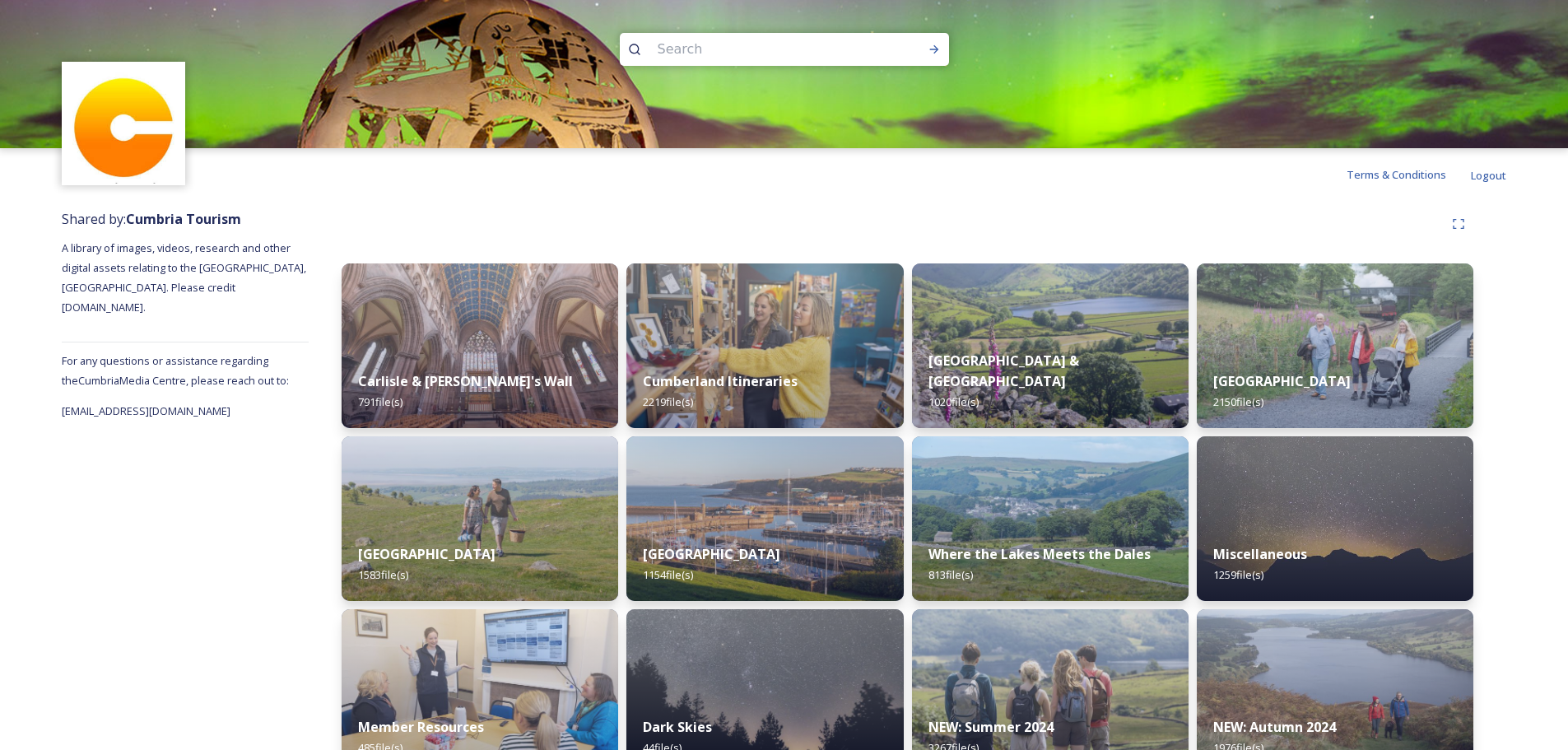
click at [721, 40] on input at bounding box center [762, 50] width 225 height 36
type input "holker"
click at [745, 50] on input at bounding box center [800, 50] width 200 height 36
type input "holker hall"
click at [807, 48] on input at bounding box center [815, 50] width 191 height 36
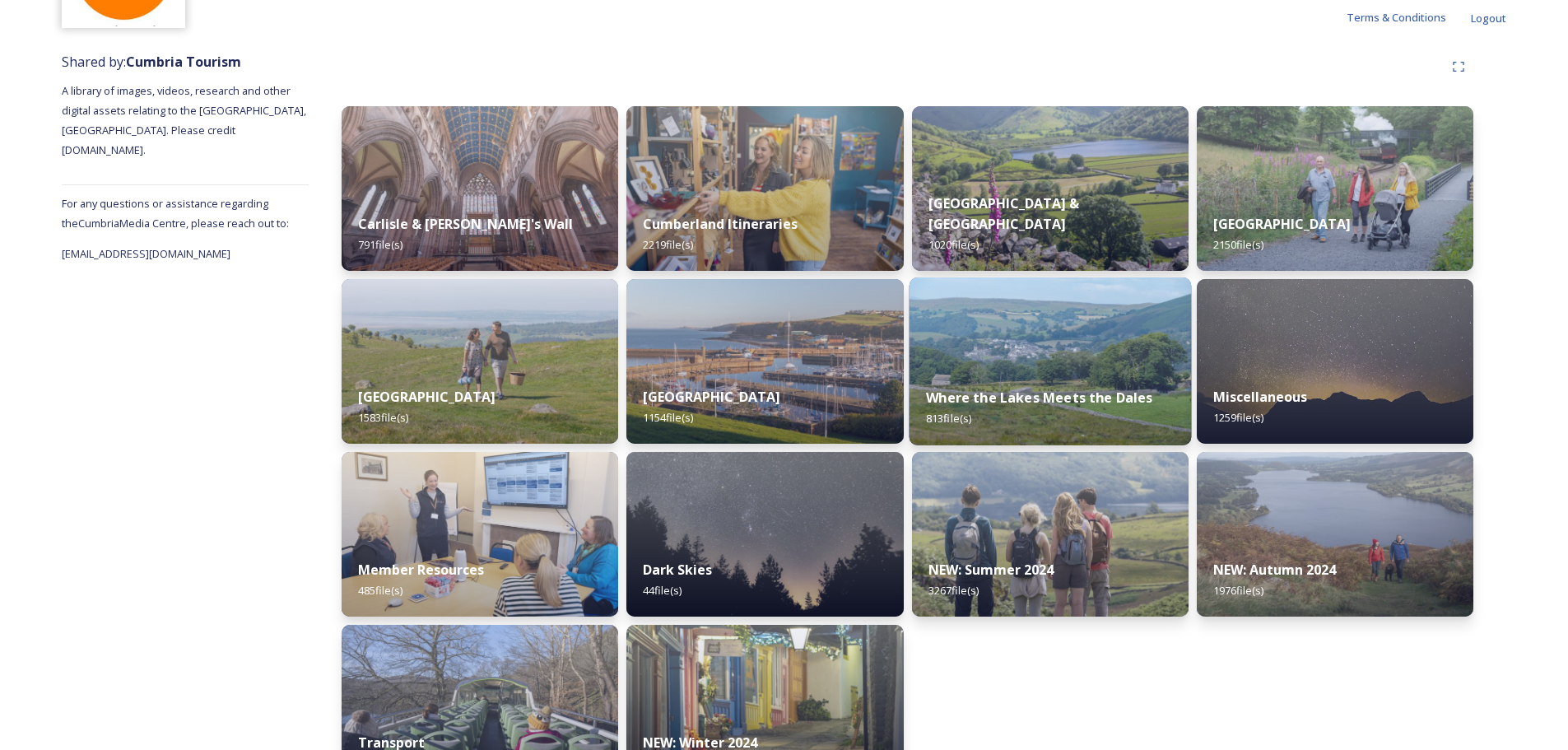
scroll to position [131, 0]
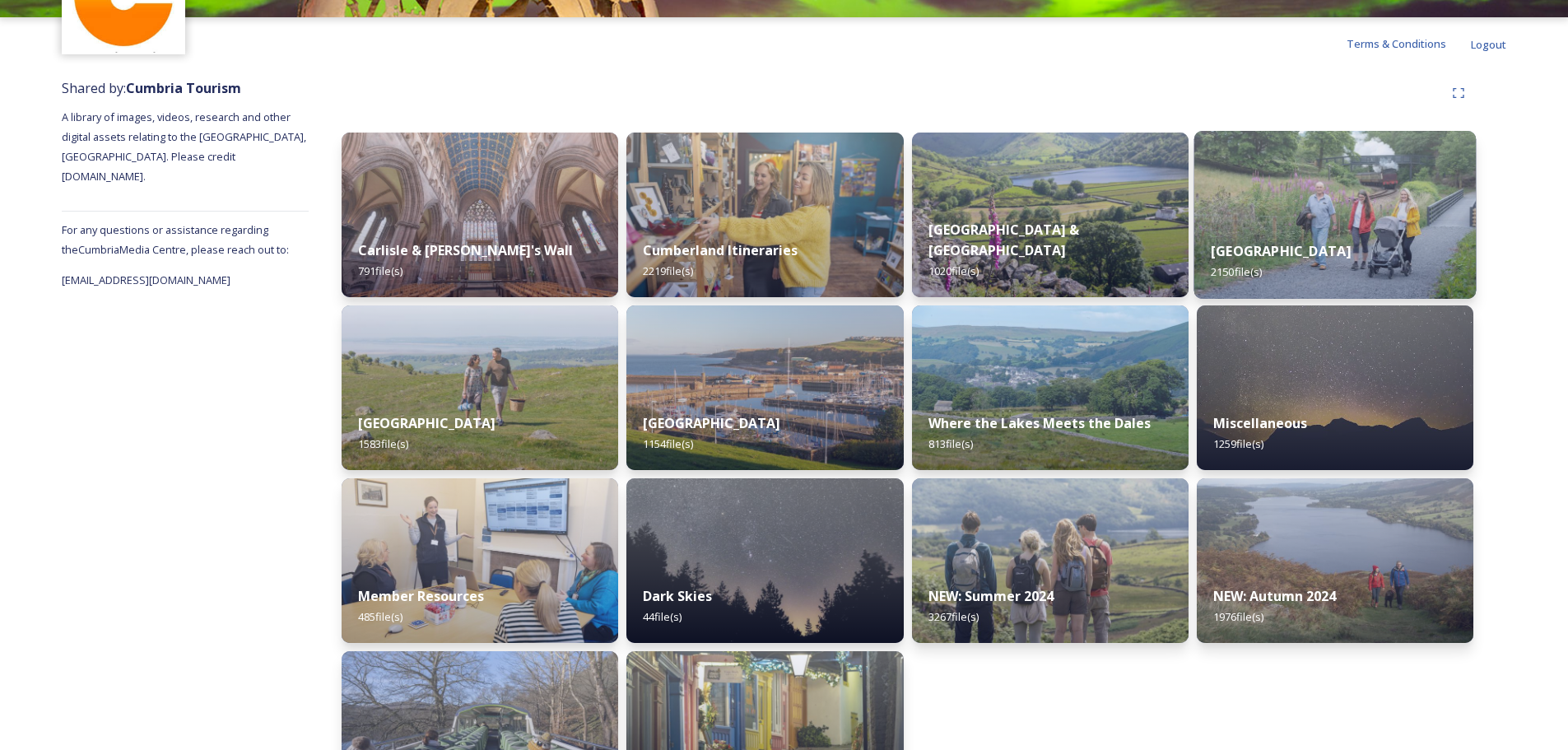
type input "holker"
click at [1302, 264] on div "[GEOGRAPHIC_DATA] 2150 file(s)" at bounding box center [1335, 261] width 282 height 74
